Goal: Check status: Check status

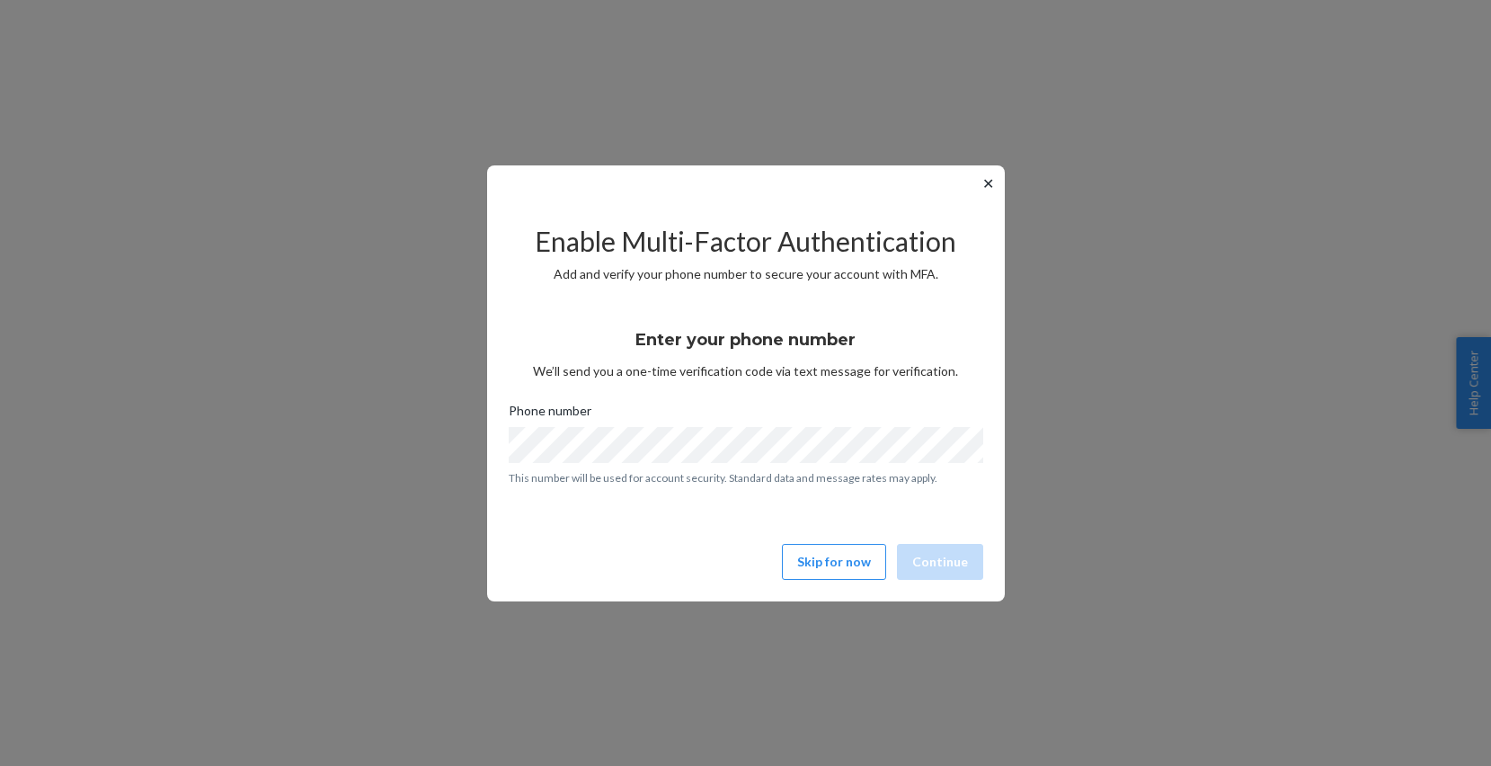
click at [989, 184] on button "✕" at bounding box center [988, 184] width 19 height 22
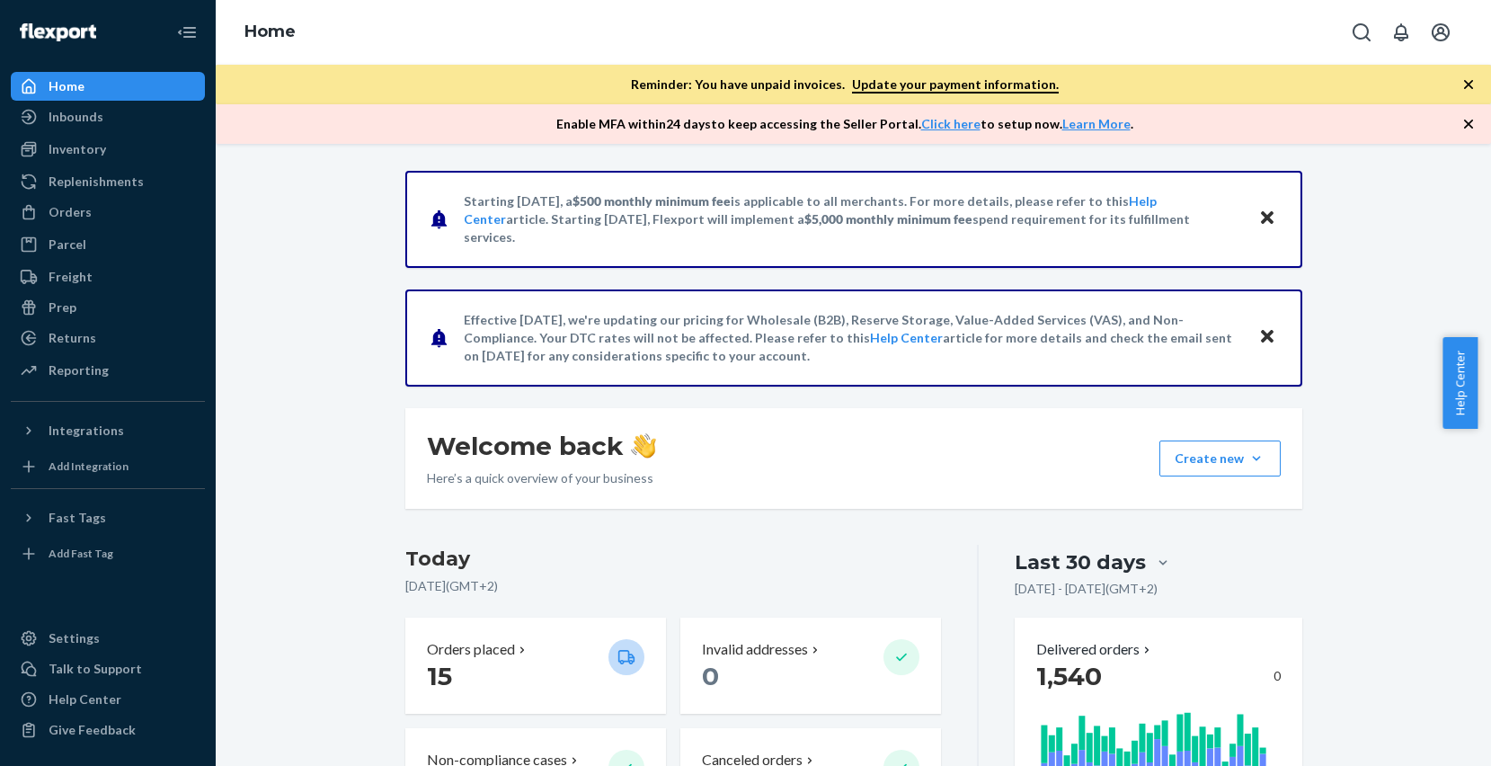
scroll to position [244, 0]
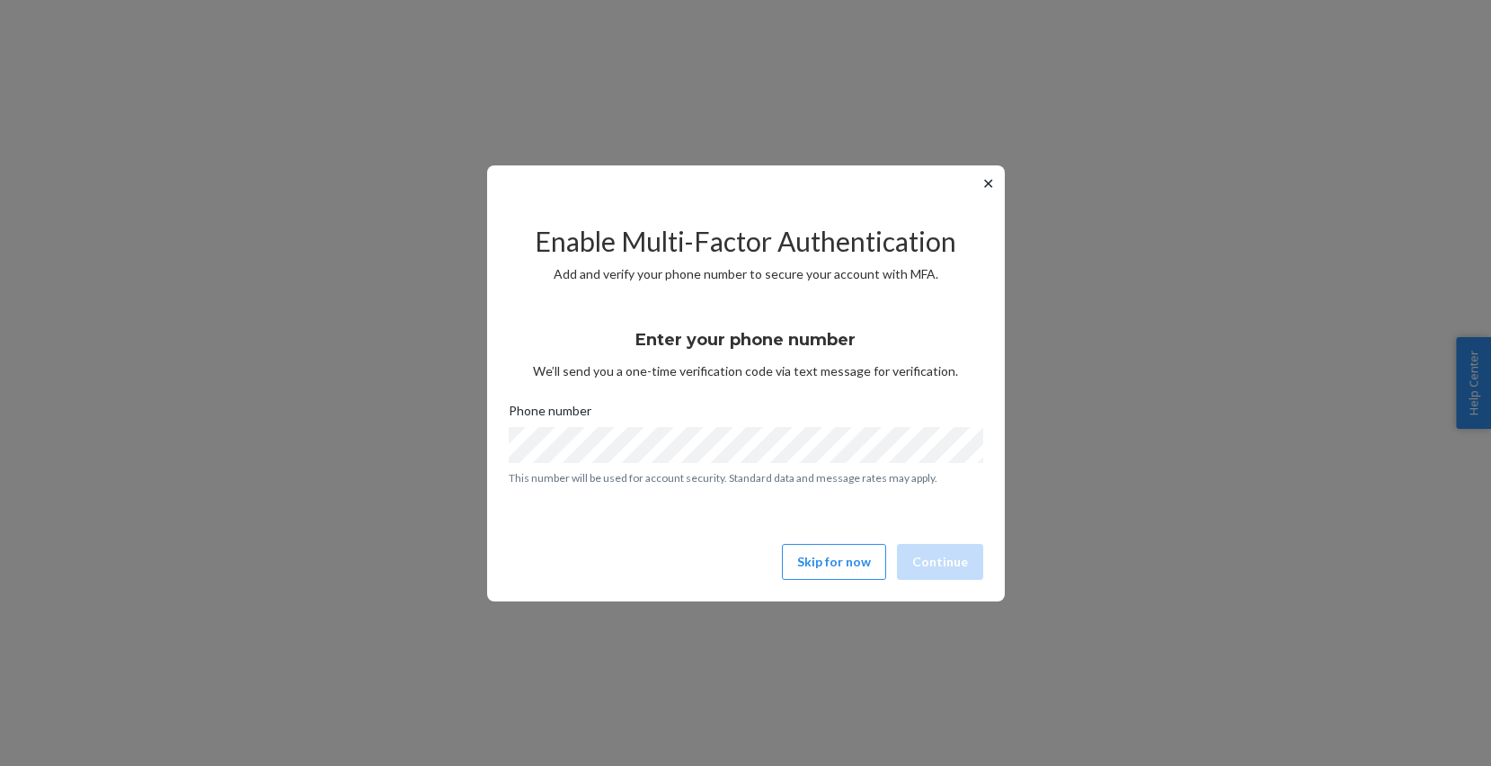
click at [999, 194] on div "✕ Enable Multi-Factor Authentication Add and verify your phone number to secure…" at bounding box center [746, 383] width 518 height 436
click at [990, 176] on button "✕" at bounding box center [988, 184] width 19 height 22
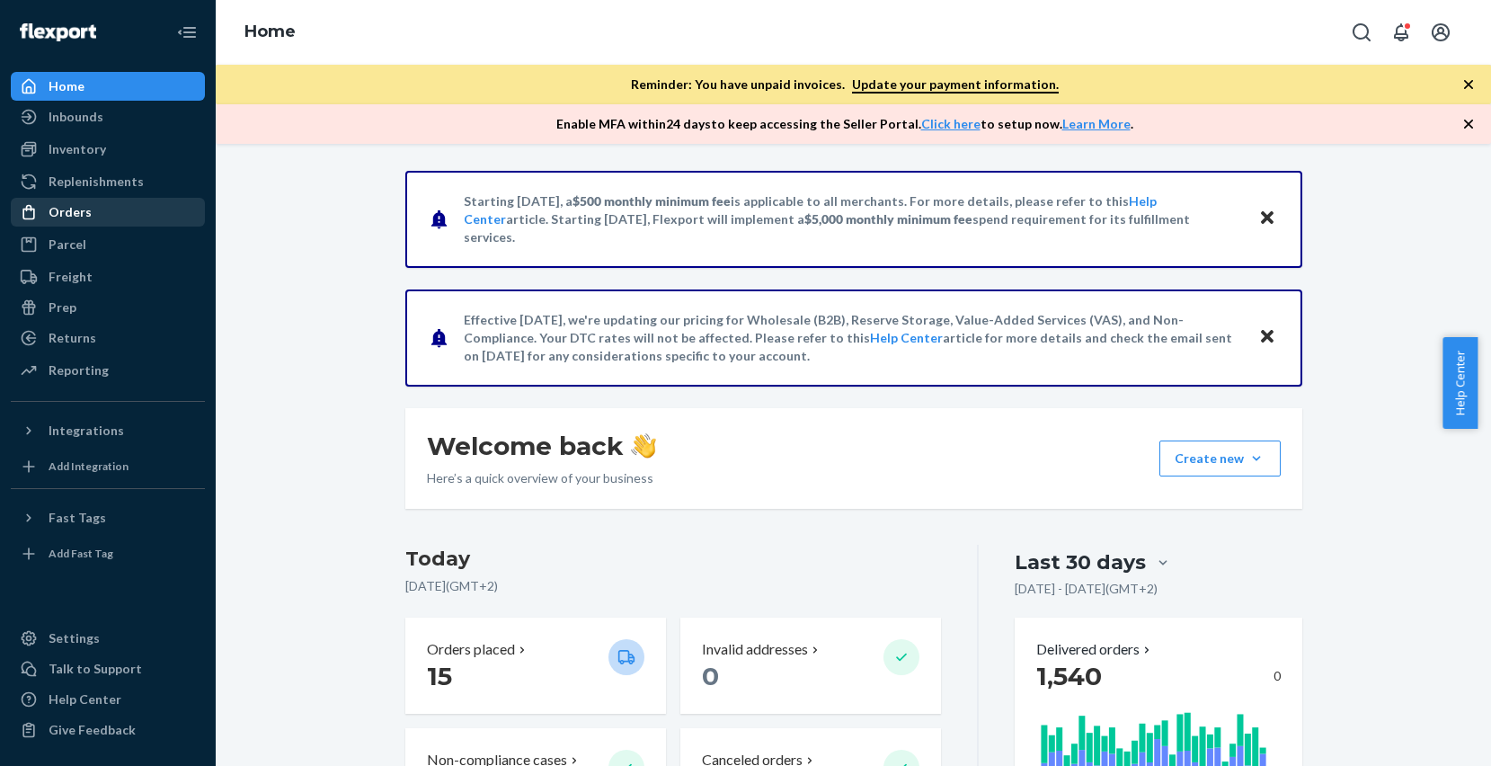
click at [89, 209] on div "Orders" at bounding box center [108, 212] width 191 height 25
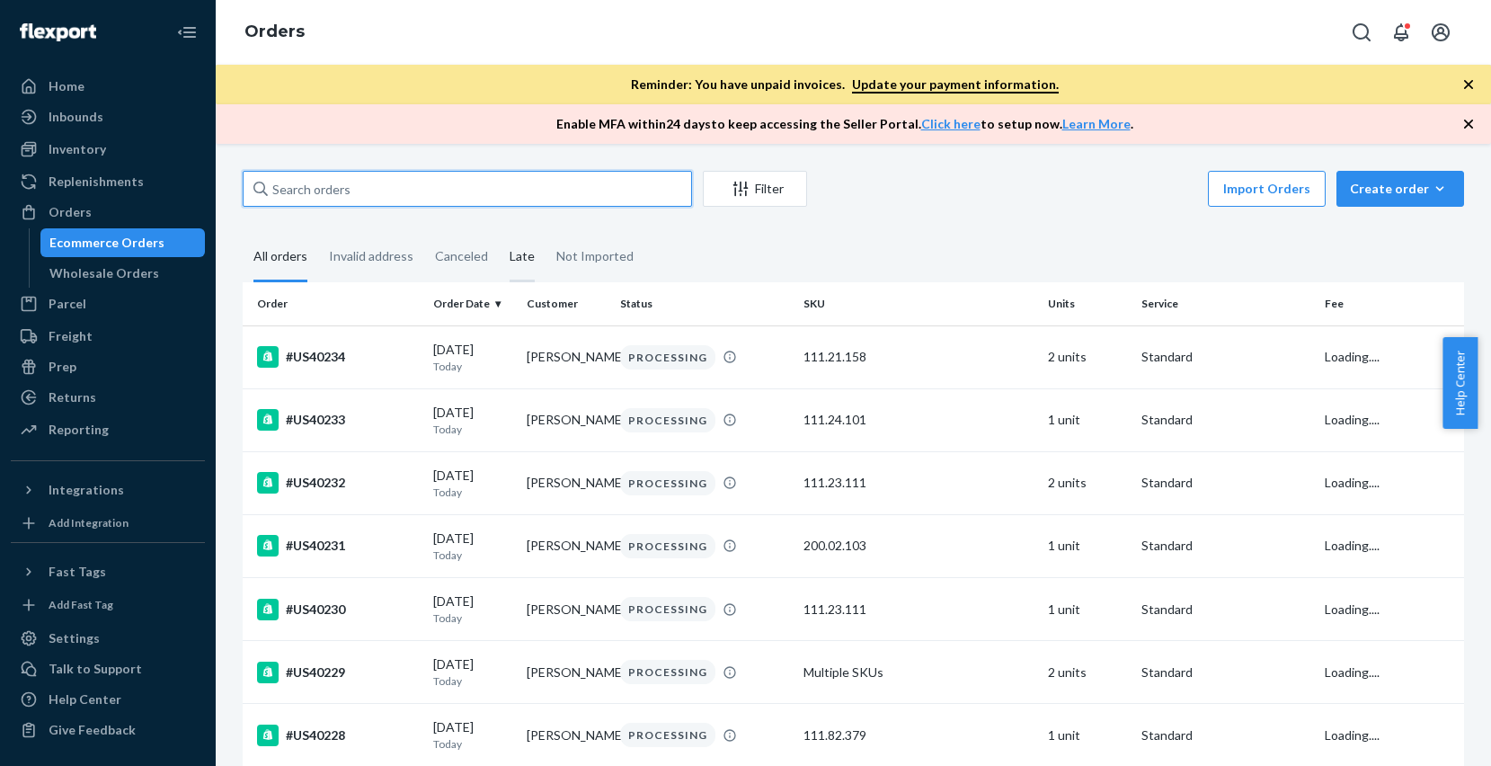
paste input "#US40171"
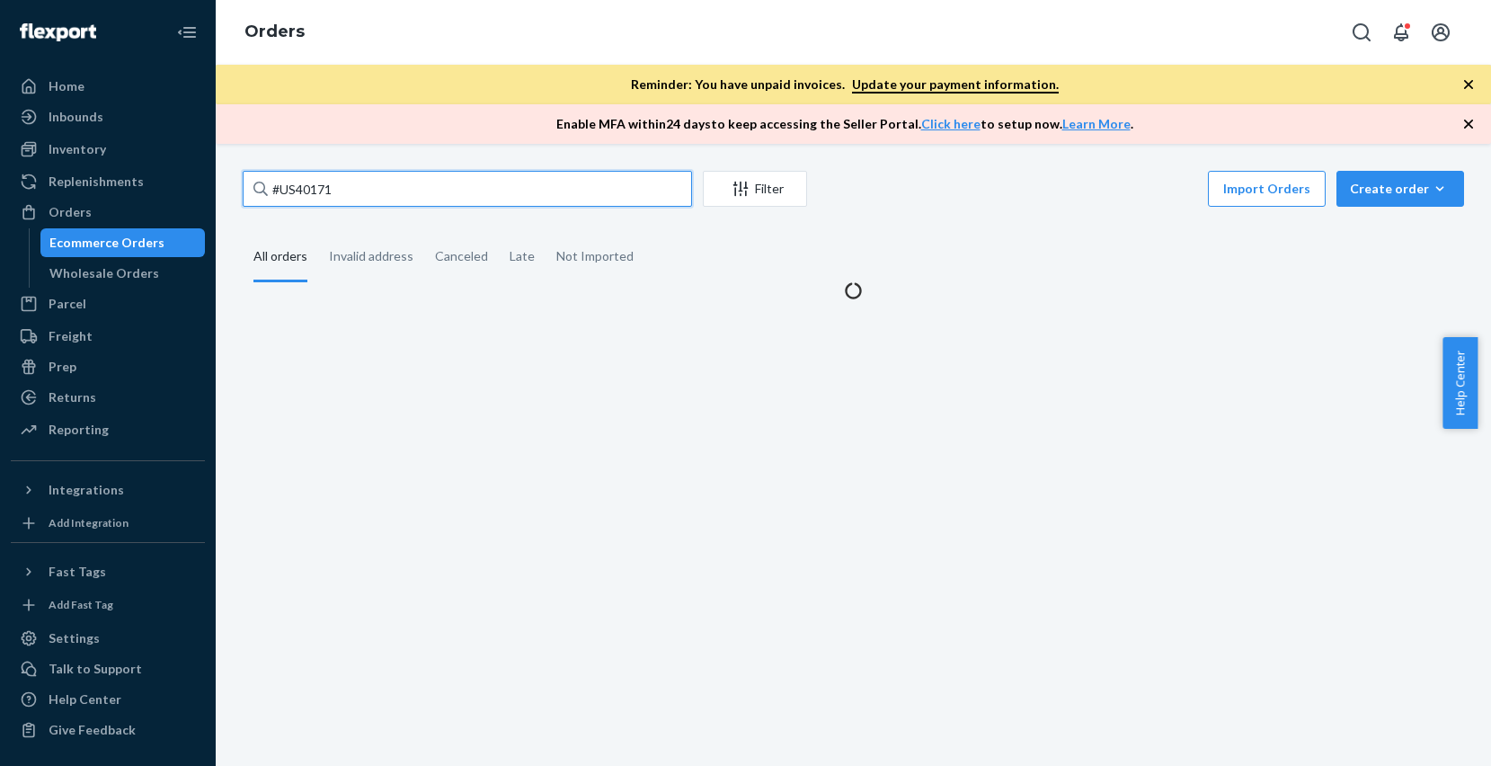
type input "#US40171"
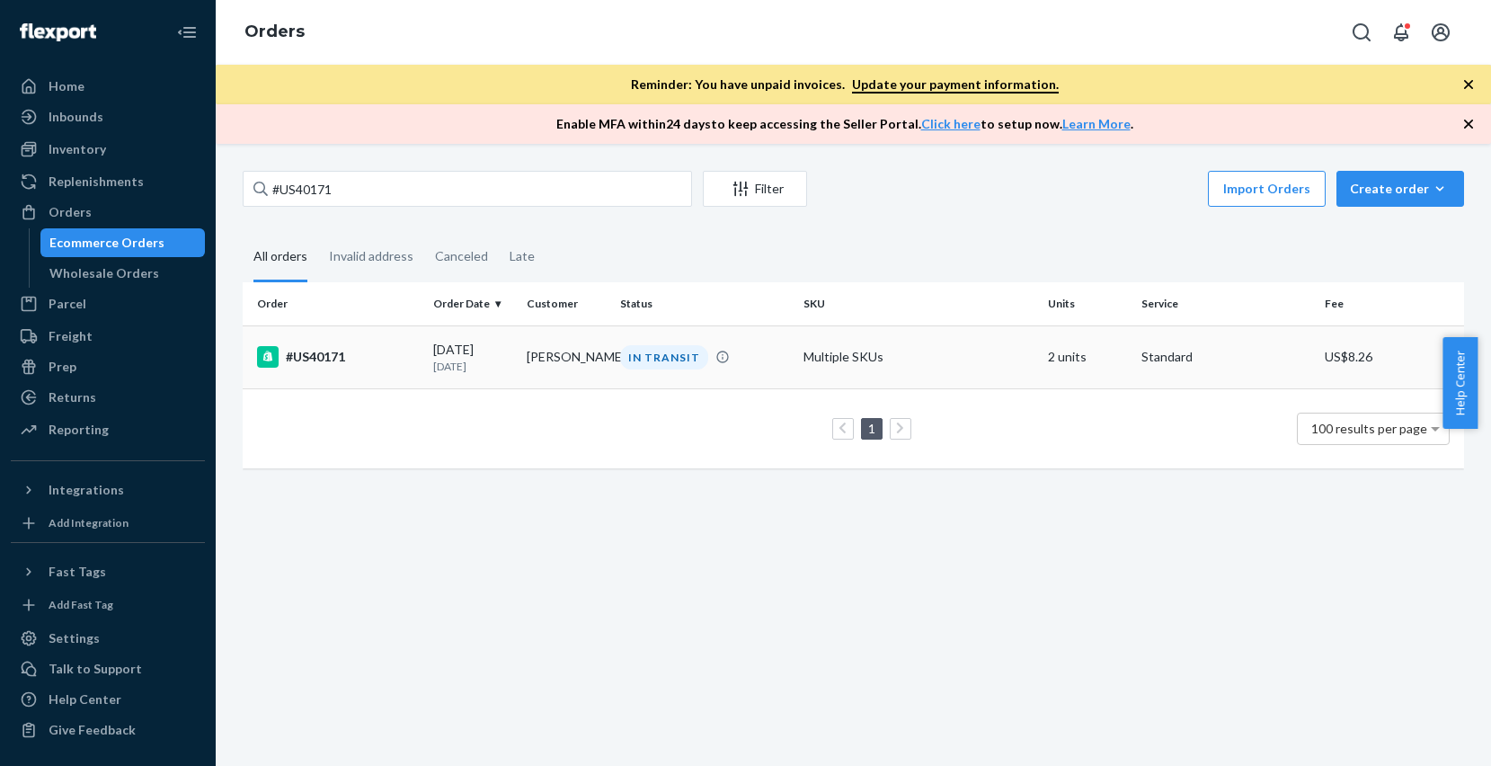
click at [344, 360] on div "#US40171" at bounding box center [338, 357] width 162 height 22
